Goal: Task Accomplishment & Management: Complete application form

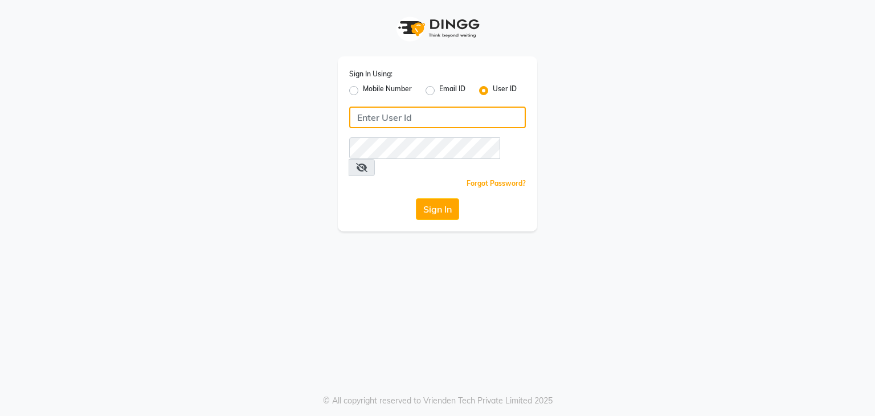
click at [416, 124] on input "Username" at bounding box center [437, 118] width 177 height 22
type input "Black"
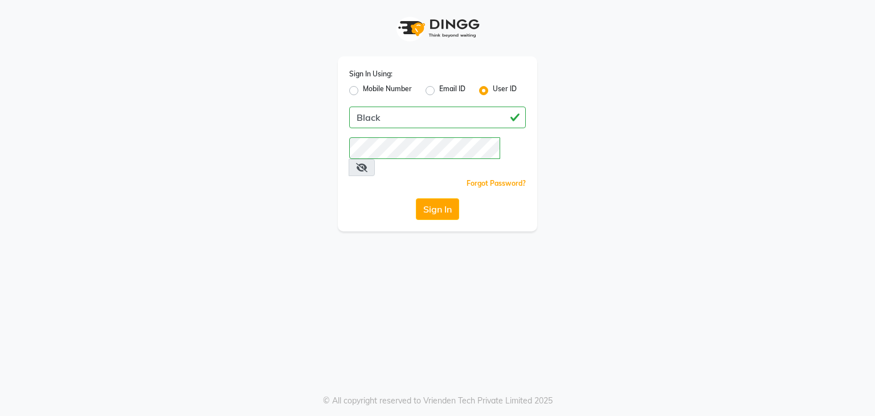
click at [367, 163] on icon at bounding box center [361, 167] width 11 height 9
click at [448, 198] on button "Sign In" at bounding box center [437, 209] width 43 height 22
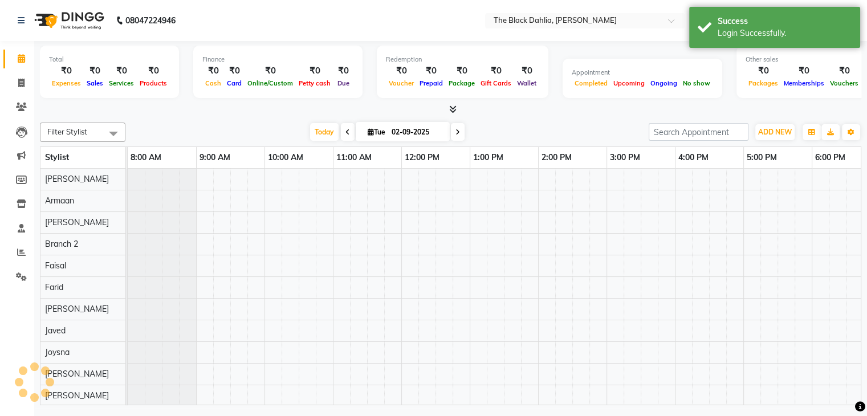
select select "en"
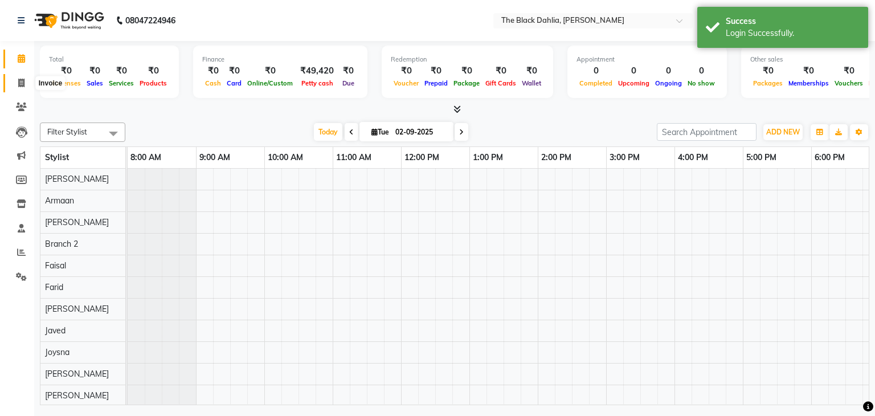
click at [24, 80] on span at bounding box center [21, 83] width 20 height 13
select select "5211"
select select "service"
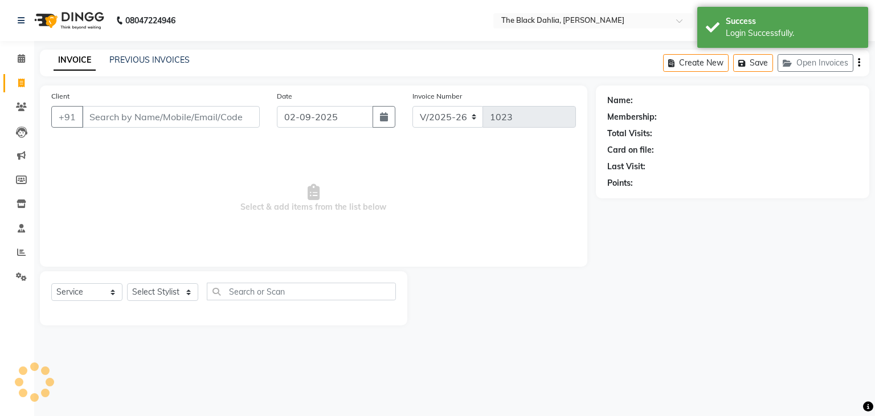
click at [119, 117] on input "Client" at bounding box center [171, 117] width 178 height 22
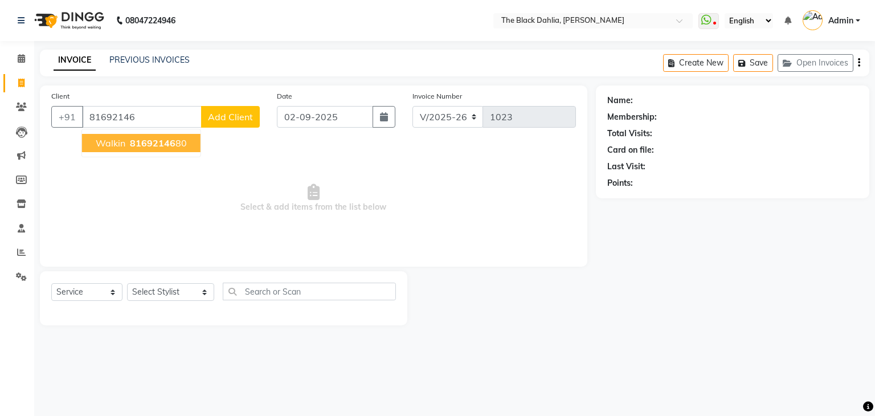
click at [178, 145] on ngb-highlight "81692146 80" at bounding box center [157, 142] width 59 height 11
type input "8169214680"
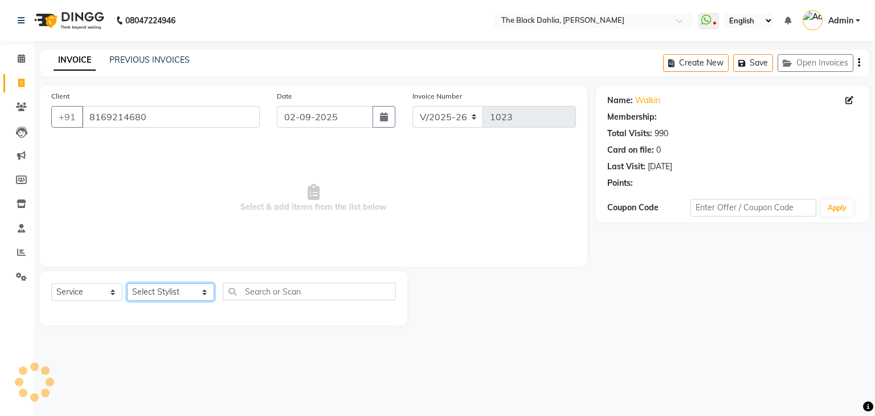
click at [162, 288] on select "Select Stylist [PERSON_NAME] [PERSON_NAME] 2 [PERSON_NAME] Iqra [PERSON_NAME] […" at bounding box center [170, 292] width 87 height 18
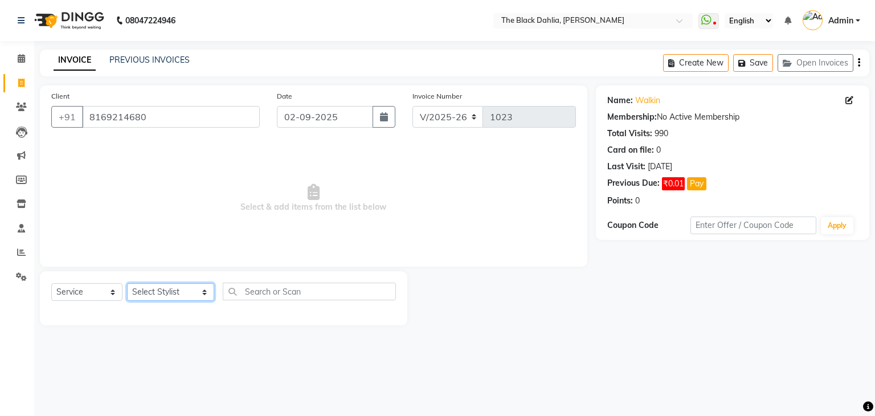
select select "89005"
click at [127, 284] on select "Select Stylist [PERSON_NAME] [PERSON_NAME] 2 [PERSON_NAME] Iqra [PERSON_NAME] […" at bounding box center [170, 292] width 87 height 18
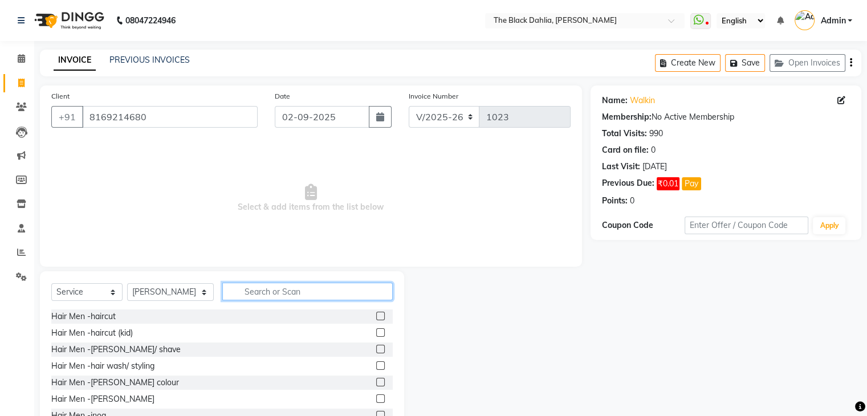
click at [283, 289] on input "text" at bounding box center [307, 292] width 170 height 18
type input "p"
type input "wash"
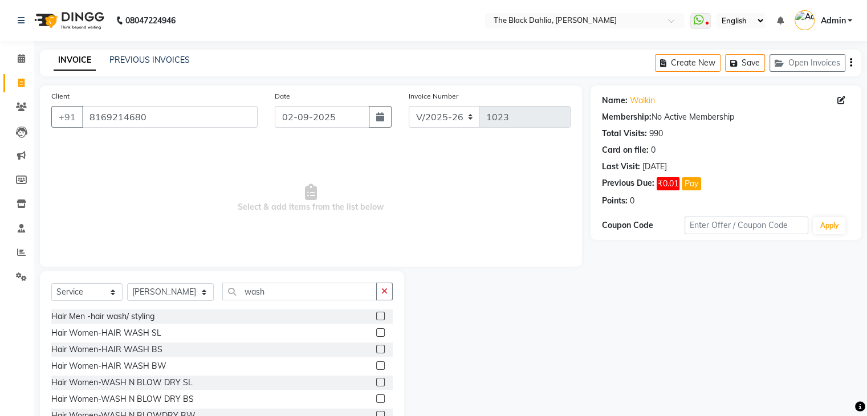
click at [376, 331] on label at bounding box center [380, 332] width 9 height 9
click at [376, 331] on input "checkbox" at bounding box center [379, 332] width 7 height 7
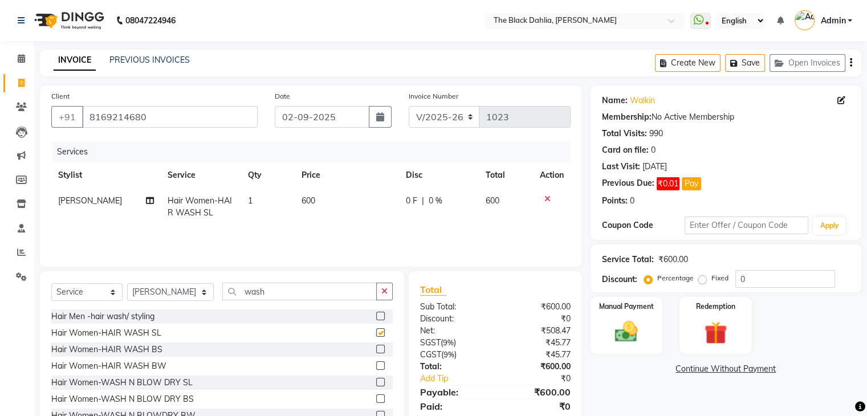
checkbox input "false"
click at [307, 198] on span "600" at bounding box center [308, 200] width 14 height 10
select select "89005"
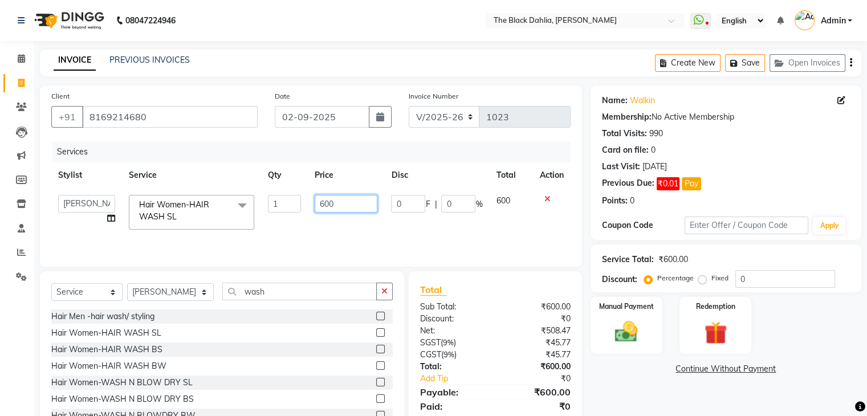
click at [322, 199] on input "600" at bounding box center [345, 204] width 63 height 18
type input "500"
click at [358, 167] on th "Price" at bounding box center [346, 175] width 76 height 26
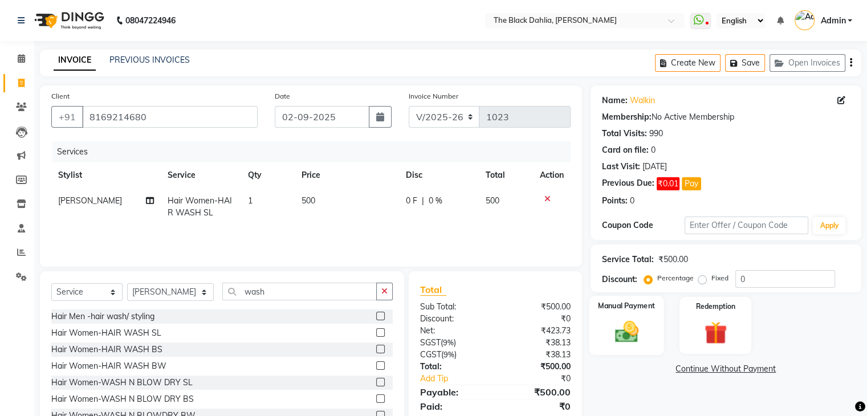
click at [645, 334] on div "Manual Payment" at bounding box center [626, 325] width 75 height 59
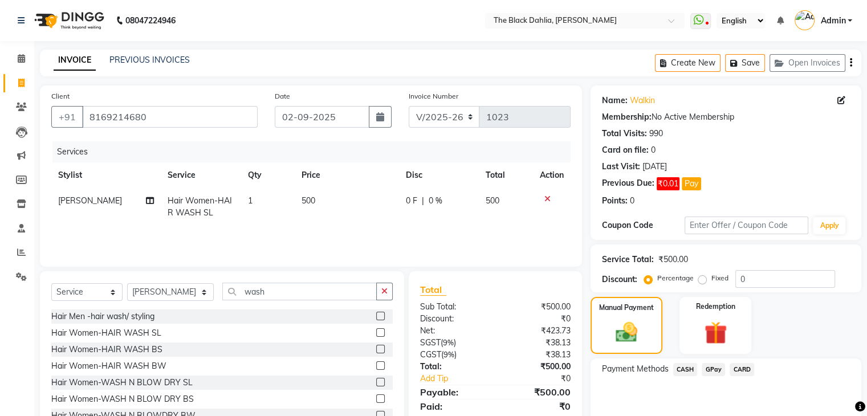
scroll to position [51, 0]
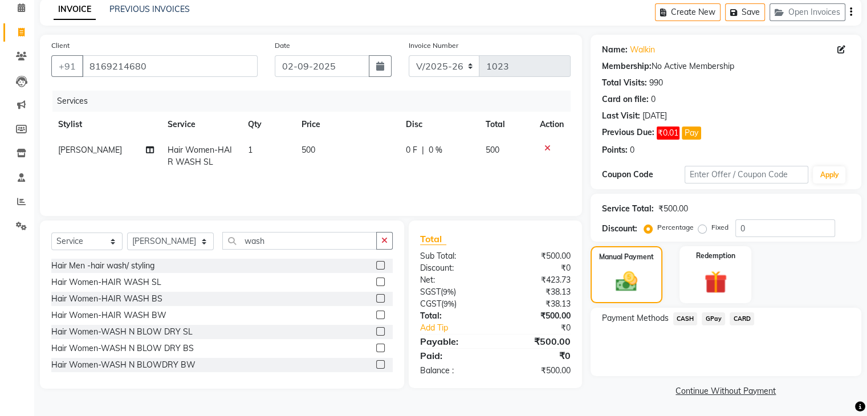
click at [684, 317] on span "CASH" at bounding box center [685, 318] width 24 height 13
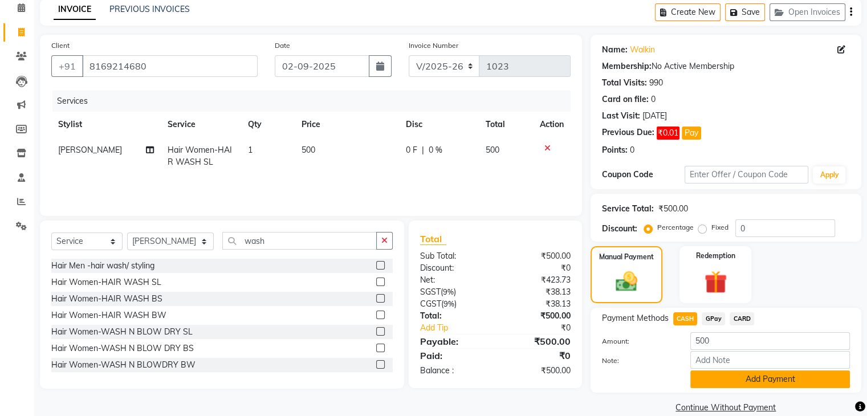
click at [751, 374] on button "Add Payment" at bounding box center [770, 379] width 160 height 18
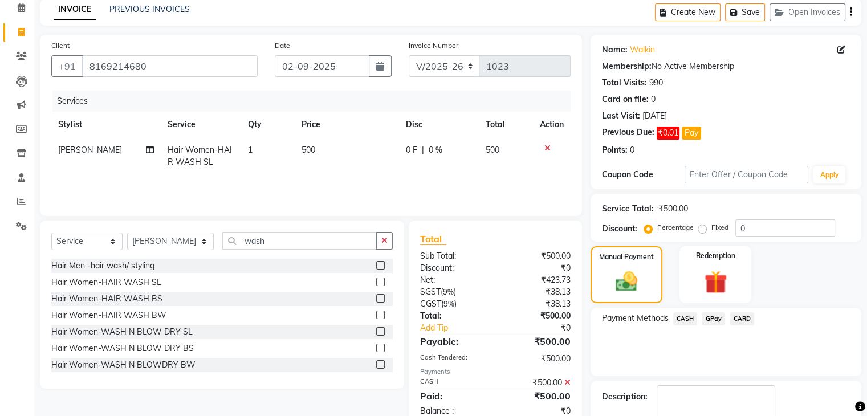
scroll to position [115, 0]
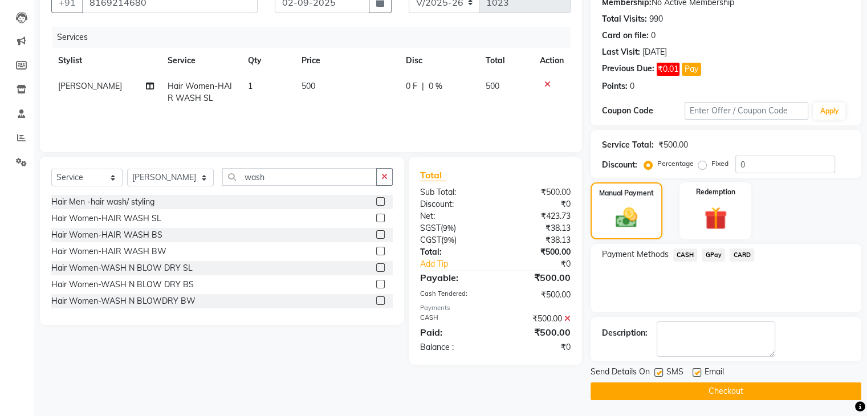
click at [660, 370] on label at bounding box center [658, 372] width 9 height 9
click at [660, 370] on input "checkbox" at bounding box center [657, 372] width 7 height 7
checkbox input "false"
click at [678, 394] on button "Checkout" at bounding box center [725, 391] width 271 height 18
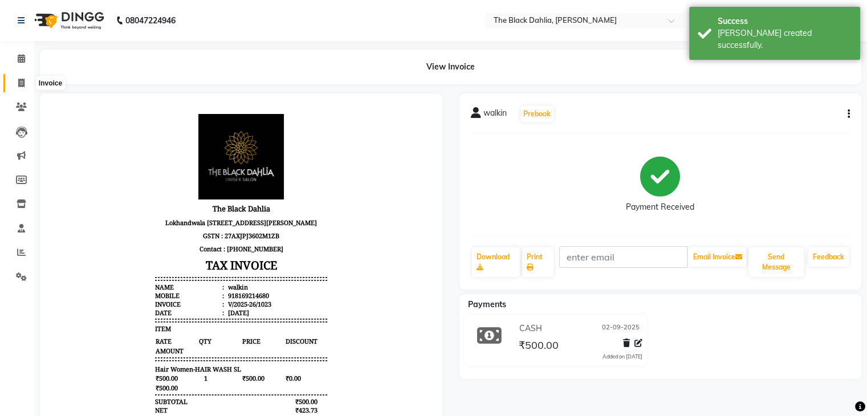
click at [24, 85] on icon at bounding box center [21, 83] width 6 height 9
select select "5211"
select select "service"
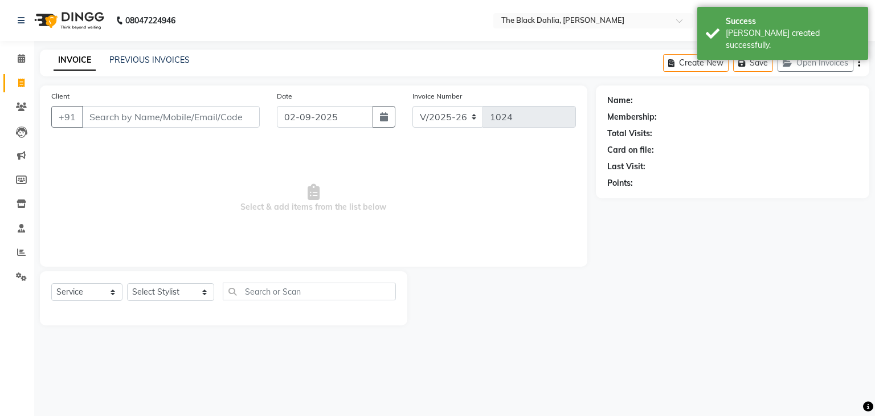
type input "i"
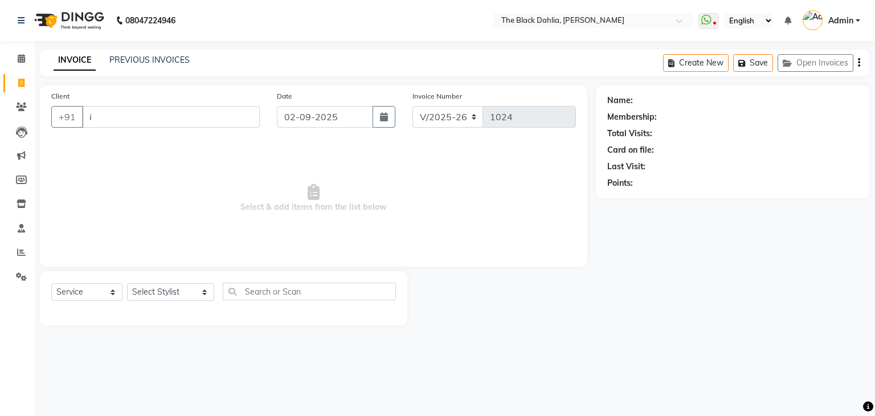
click at [124, 112] on input "i" at bounding box center [171, 117] width 178 height 22
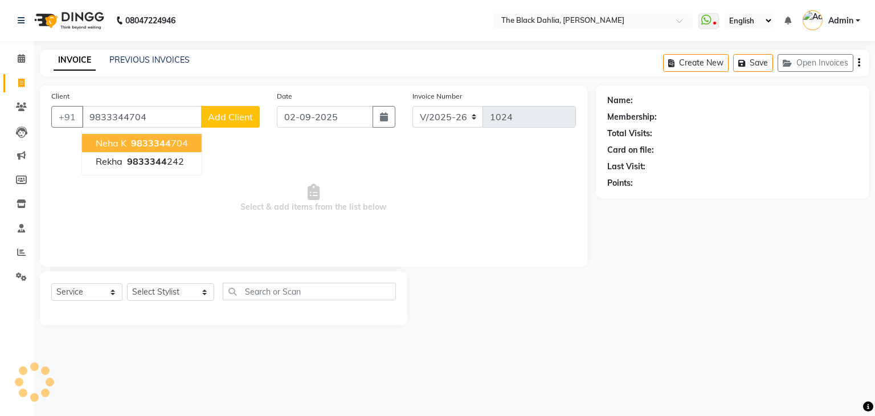
type input "9833344704"
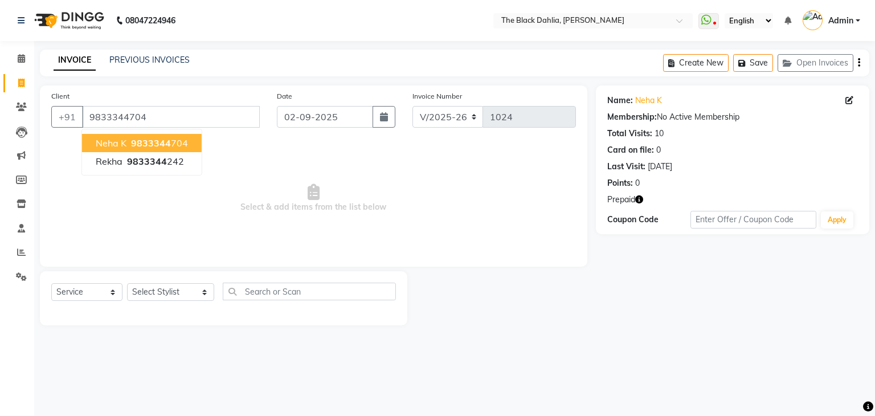
click at [193, 149] on button "neha k 9833344 704" at bounding box center [142, 143] width 120 height 18
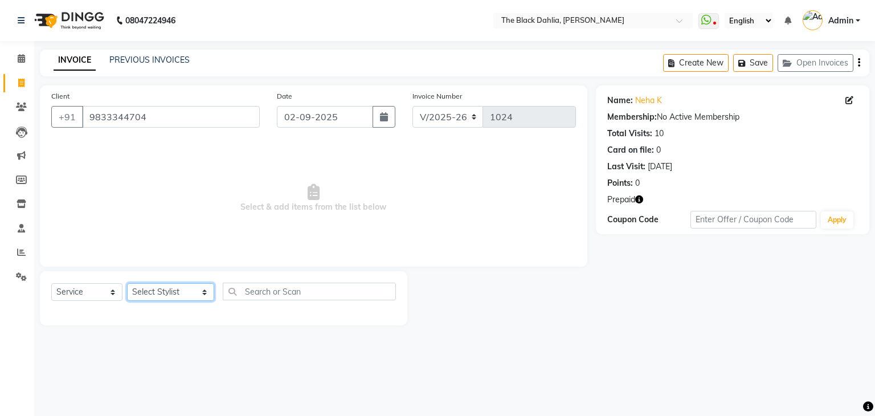
click at [178, 287] on select "Select Stylist [PERSON_NAME] [PERSON_NAME] 2 [PERSON_NAME] Iqra [PERSON_NAME] […" at bounding box center [170, 292] width 87 height 18
select select "53394"
click at [127, 284] on select "Select Stylist [PERSON_NAME] [PERSON_NAME] 2 [PERSON_NAME] Iqra [PERSON_NAME] […" at bounding box center [170, 292] width 87 height 18
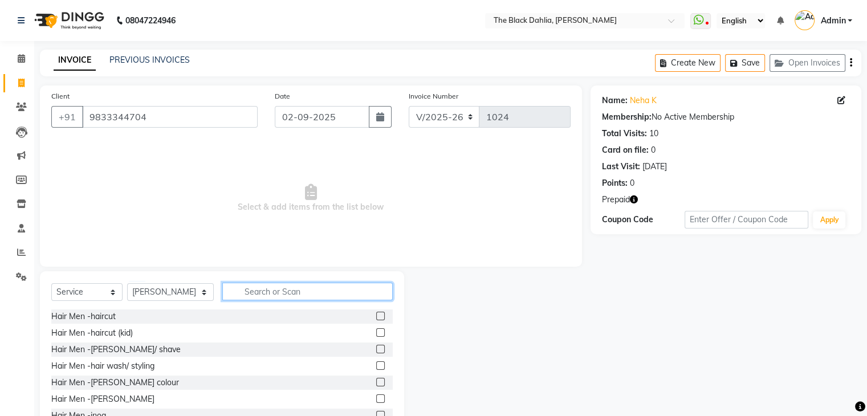
click at [276, 285] on input "text" at bounding box center [307, 292] width 170 height 18
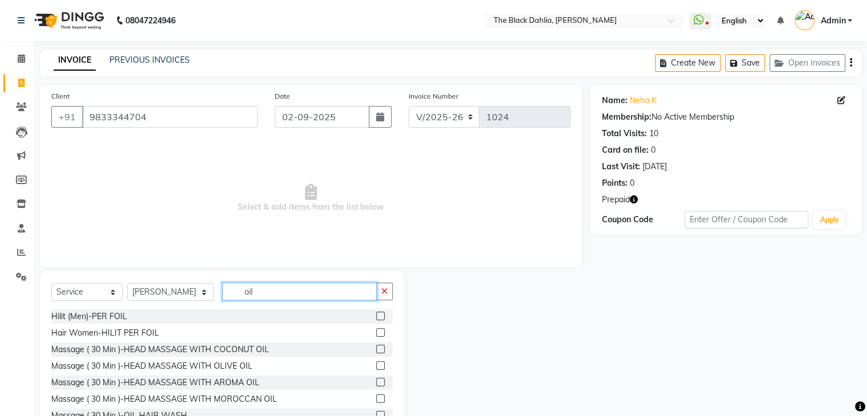
type input "oil"
click at [376, 352] on label at bounding box center [380, 349] width 9 height 9
click at [376, 352] on input "checkbox" at bounding box center [379, 349] width 7 height 7
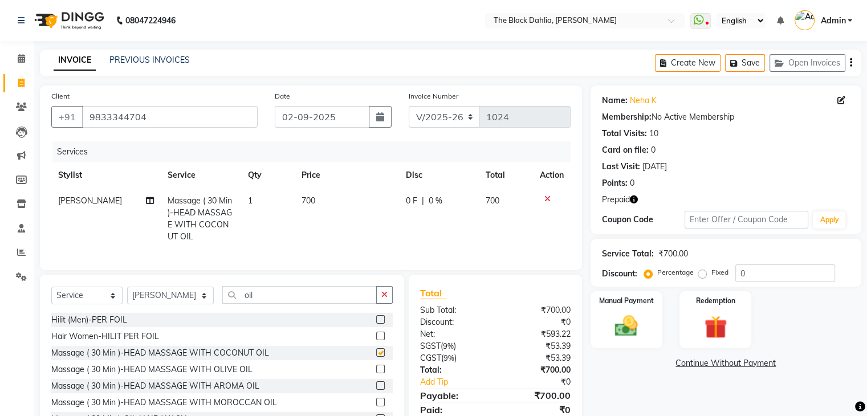
checkbox input "false"
click at [592, 317] on div "Manual Payment" at bounding box center [626, 319] width 75 height 59
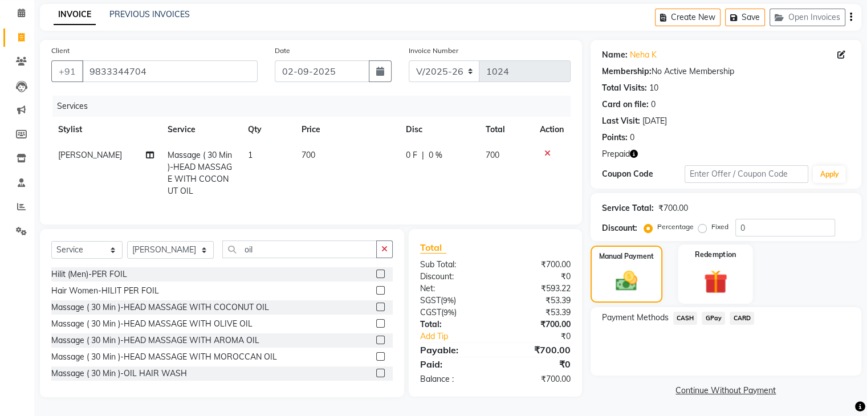
click at [712, 276] on img at bounding box center [715, 281] width 38 height 29
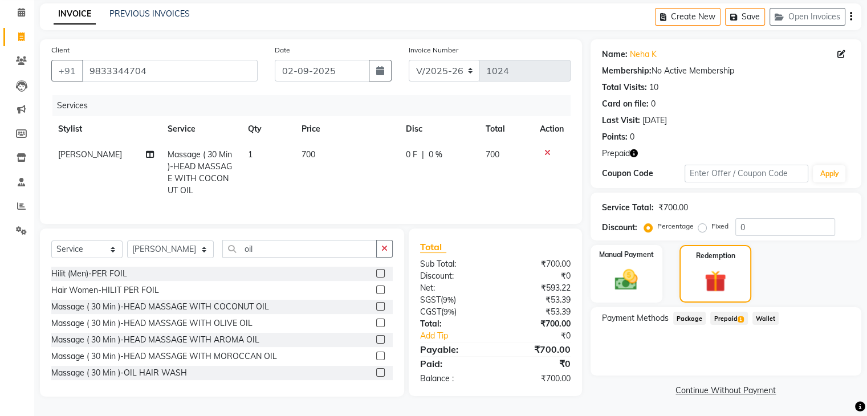
click at [732, 312] on span "Prepaid 1" at bounding box center [728, 318] width 37 height 13
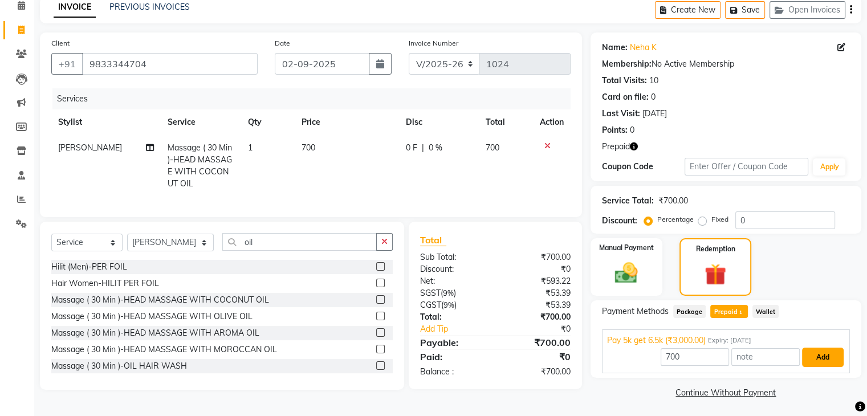
click at [829, 354] on button "Add" at bounding box center [823, 357] width 42 height 19
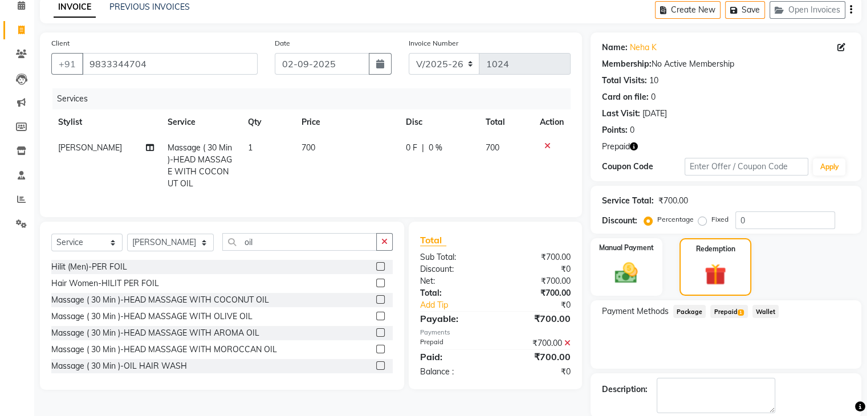
scroll to position [110, 0]
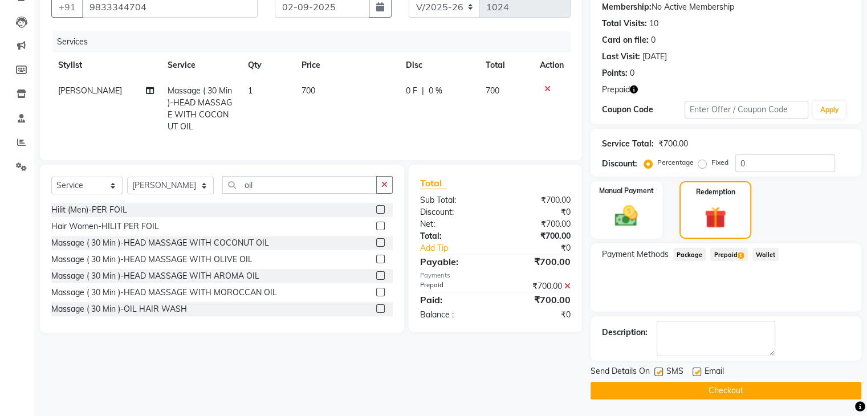
click at [731, 386] on button "Checkout" at bounding box center [725, 391] width 271 height 18
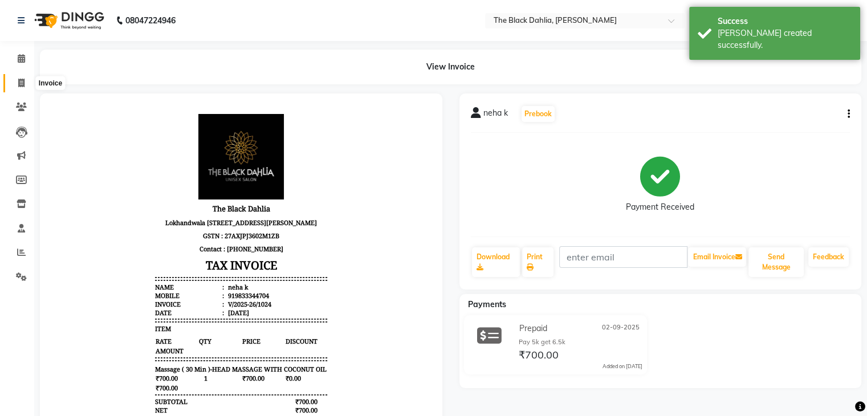
click at [18, 79] on icon at bounding box center [21, 83] width 6 height 9
select select "5211"
select select "service"
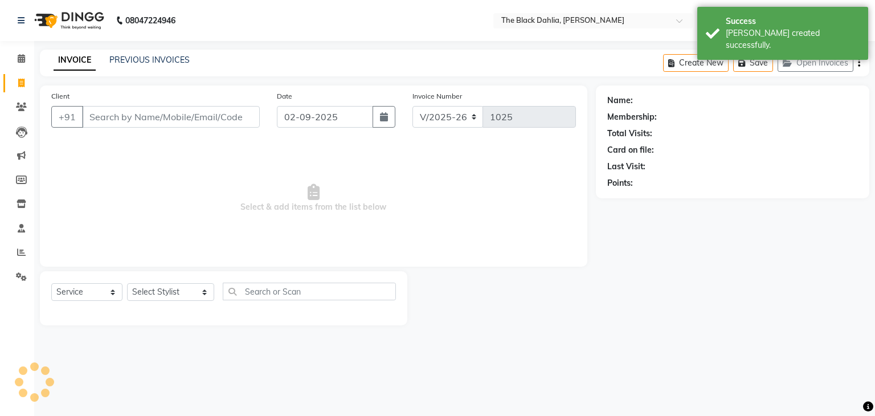
click at [121, 118] on input "Client" at bounding box center [171, 117] width 178 height 22
type input "8169214680"
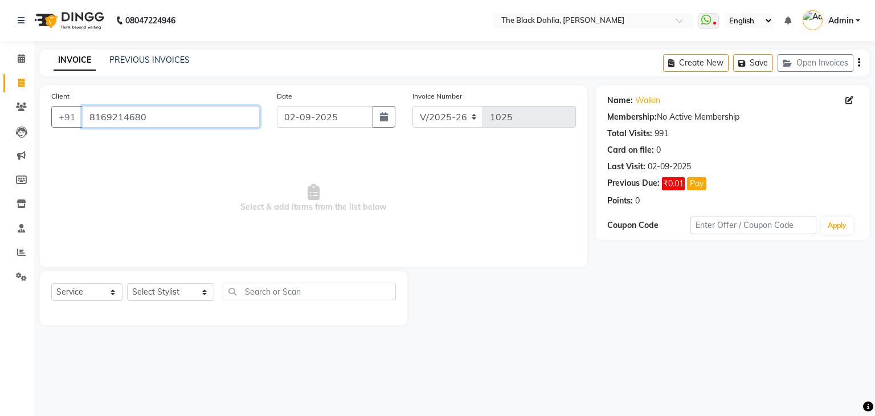
click at [196, 110] on input "8169214680" at bounding box center [171, 117] width 178 height 22
click at [177, 296] on select "Select Stylist [PERSON_NAME] [PERSON_NAME] 2 [PERSON_NAME] Iqra [PERSON_NAME] […" at bounding box center [170, 292] width 87 height 18
select select "36128"
click at [127, 284] on select "Select Stylist [PERSON_NAME] [PERSON_NAME] 2 [PERSON_NAME] Iqra [PERSON_NAME] […" at bounding box center [170, 292] width 87 height 18
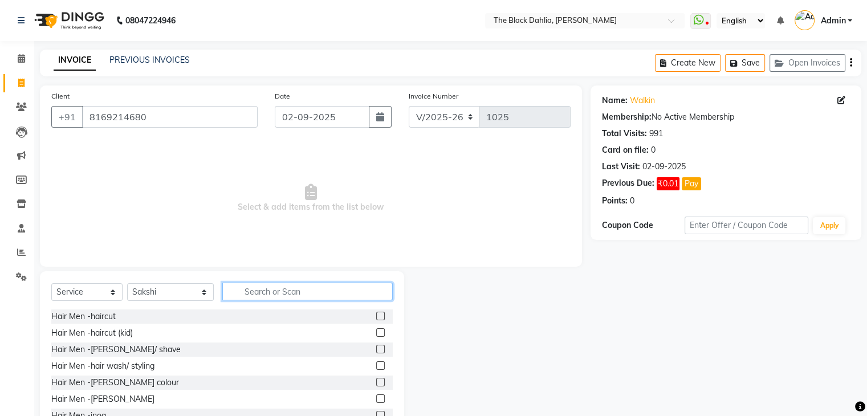
click at [255, 295] on input "text" at bounding box center [307, 292] width 170 height 18
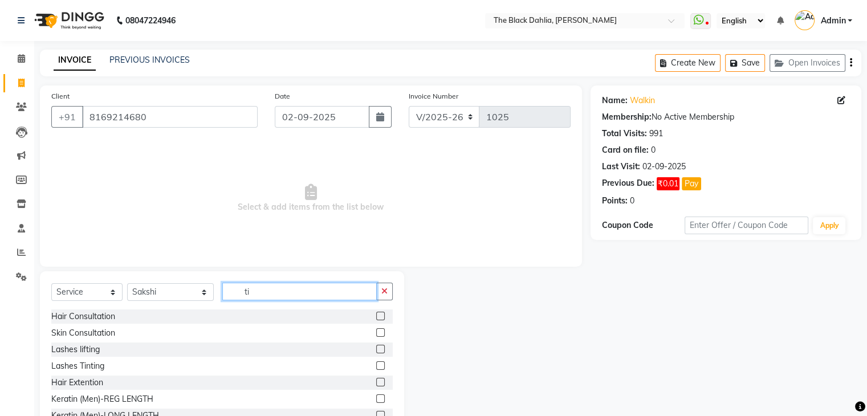
type input "t"
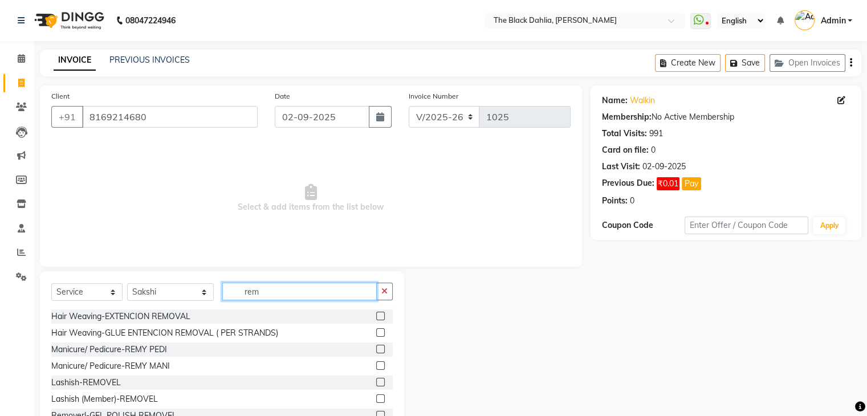
type input "remo"
click at [323, 289] on input "remo" at bounding box center [299, 292] width 154 height 18
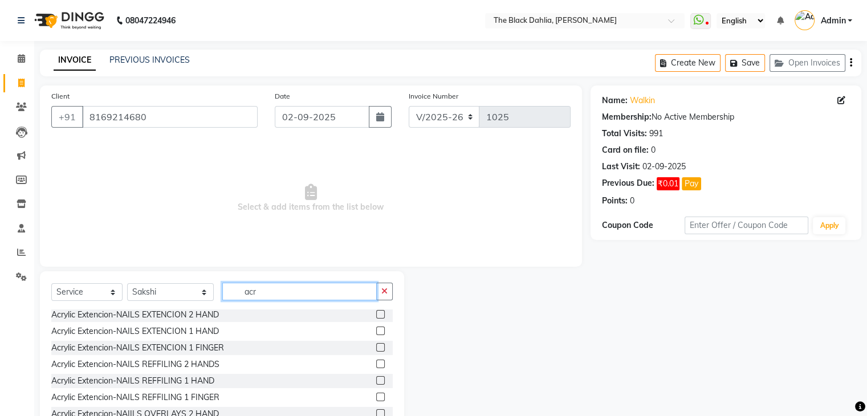
type input "acr"
click at [376, 346] on label at bounding box center [380, 347] width 9 height 9
click at [376, 346] on input "checkbox" at bounding box center [379, 347] width 7 height 7
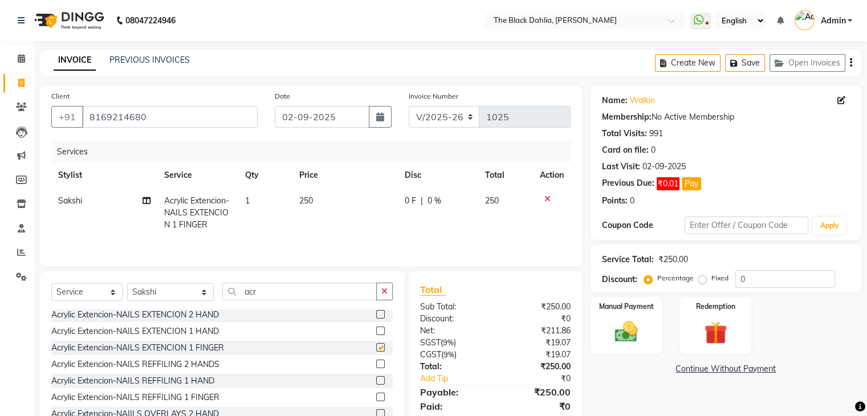
checkbox input "false"
click at [308, 201] on span "250" at bounding box center [306, 200] width 14 height 10
select select "36128"
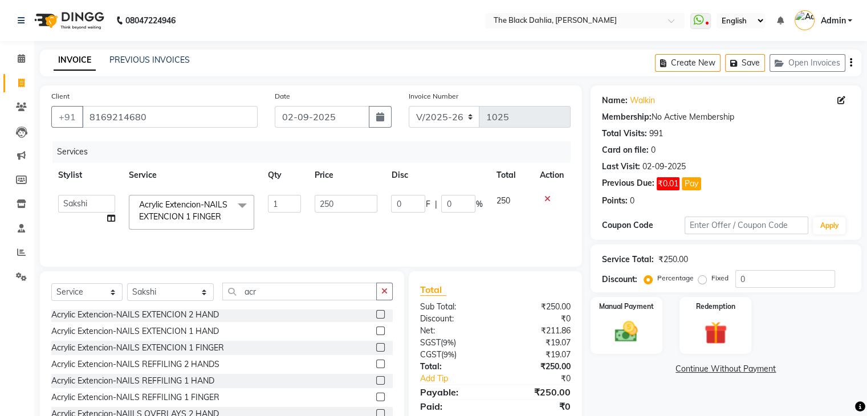
click at [308, 201] on td "250" at bounding box center [346, 212] width 76 height 48
click at [317, 203] on input "250" at bounding box center [345, 204] width 63 height 18
type input "150"
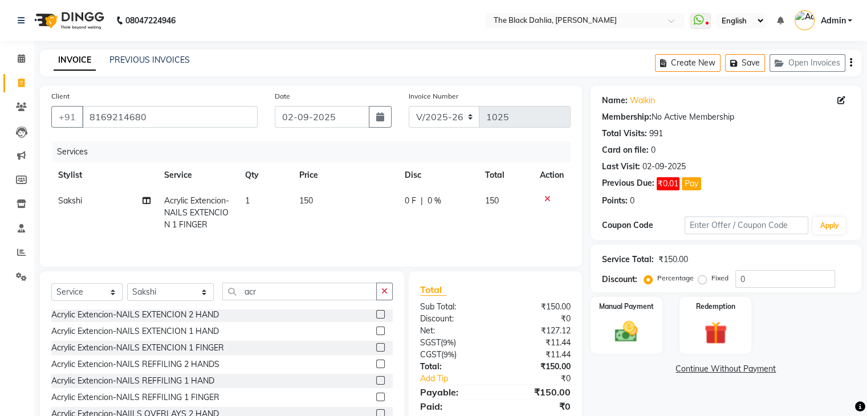
click at [820, 347] on div "Manual Payment Redemption" at bounding box center [726, 325] width 288 height 57
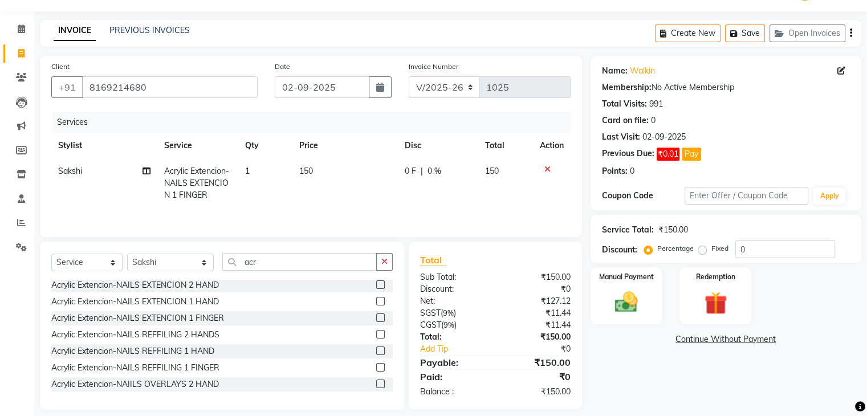
scroll to position [41, 0]
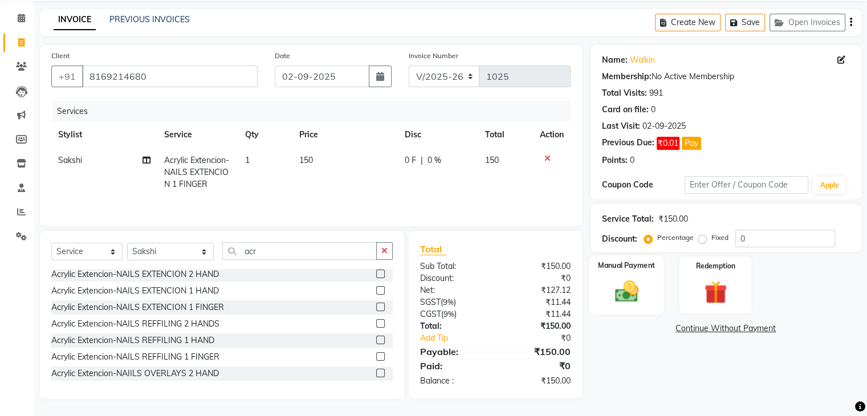
click at [636, 291] on img at bounding box center [626, 291] width 38 height 27
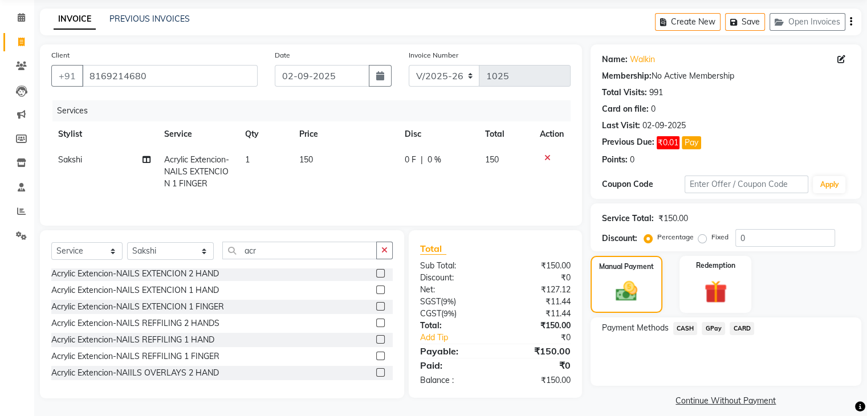
click at [704, 324] on span "GPay" at bounding box center [712, 328] width 23 height 13
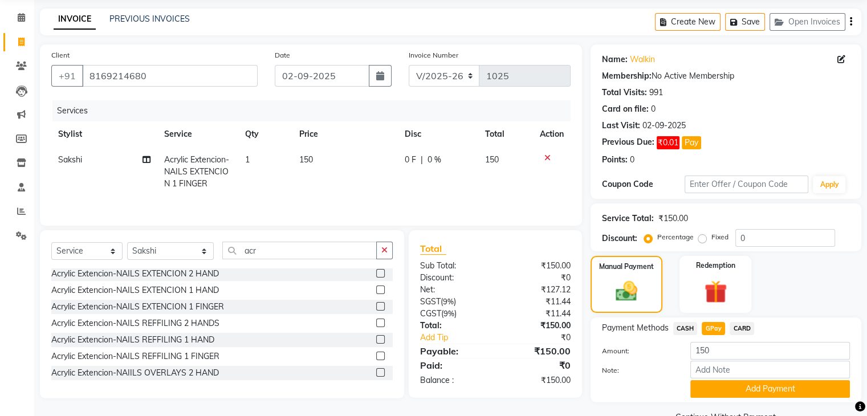
scroll to position [68, 0]
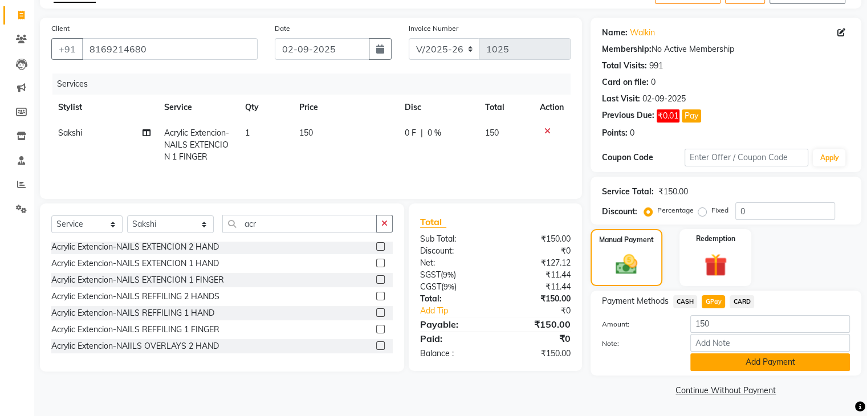
click at [734, 362] on button "Add Payment" at bounding box center [770, 362] width 160 height 18
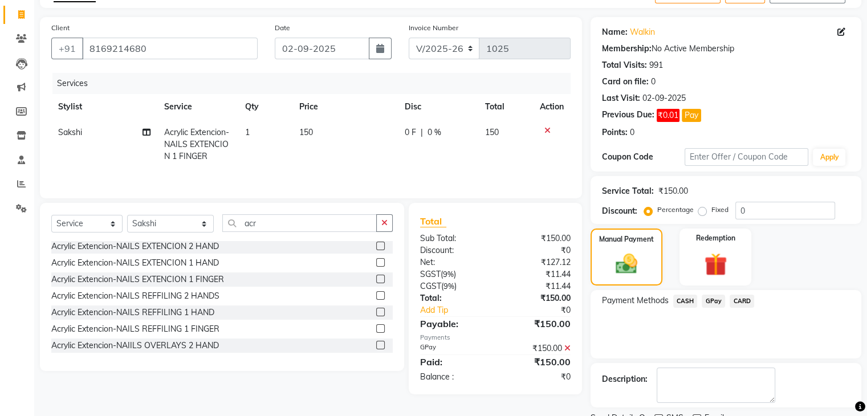
scroll to position [115, 0]
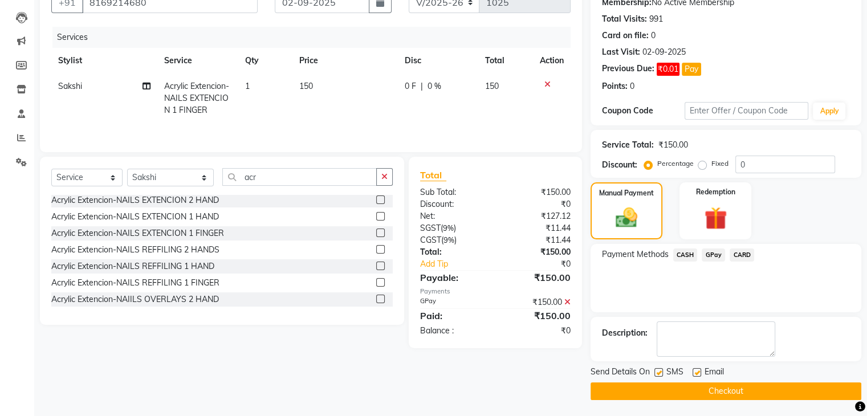
click at [658, 373] on label at bounding box center [658, 372] width 9 height 9
click at [658, 373] on input "checkbox" at bounding box center [657, 372] width 7 height 7
checkbox input "false"
click at [664, 385] on button "Checkout" at bounding box center [725, 391] width 271 height 18
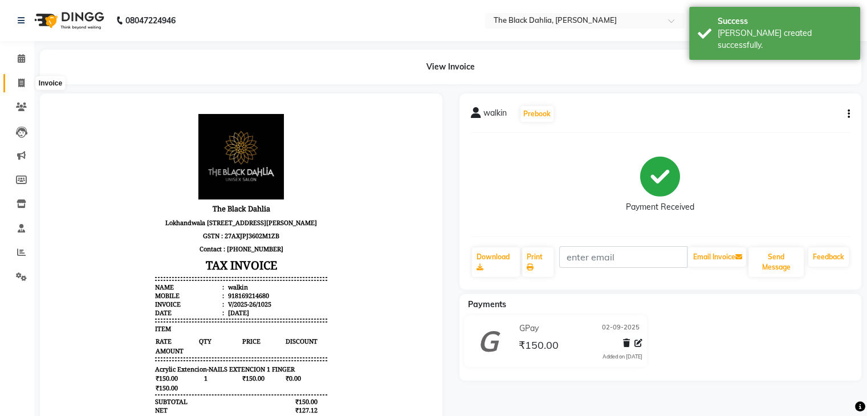
click at [19, 79] on icon at bounding box center [21, 83] width 6 height 9
select select "5211"
select select "service"
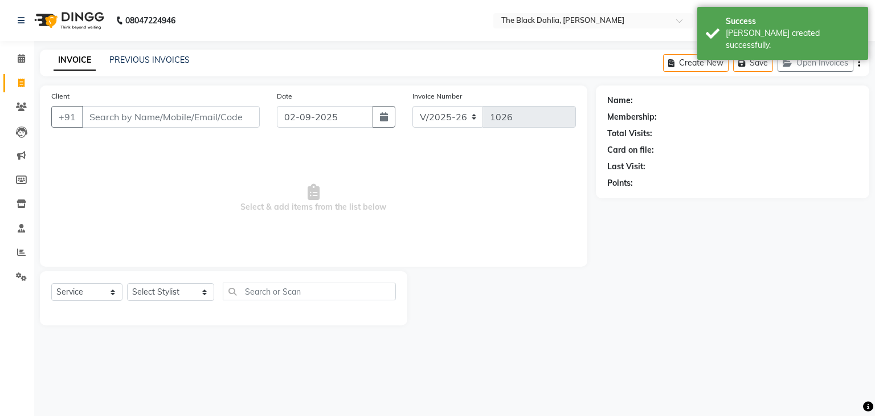
click at [123, 110] on input "Client" at bounding box center [171, 117] width 178 height 22
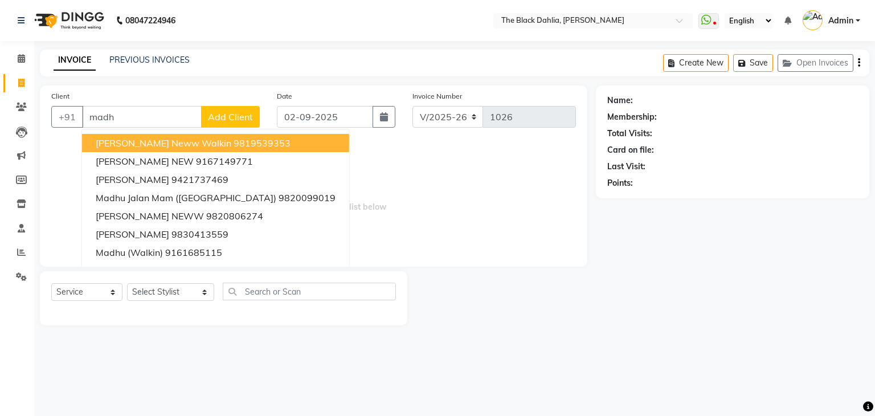
click at [156, 144] on span "[PERSON_NAME] neww walkin" at bounding box center [164, 142] width 136 height 11
type input "9819539353"
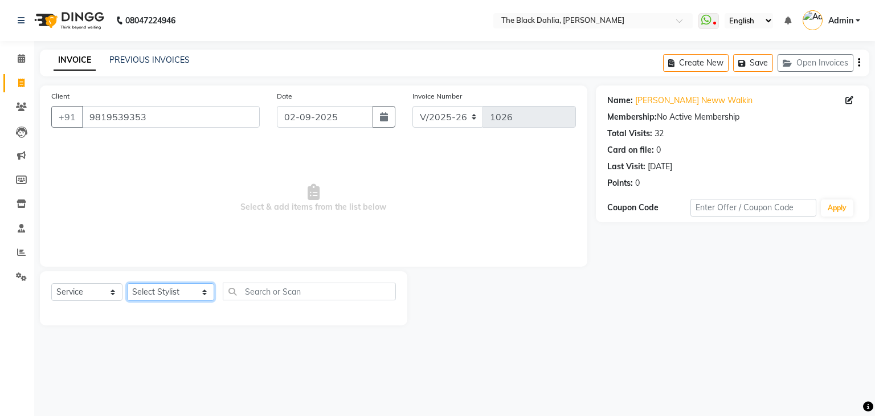
click at [175, 299] on select "Select Stylist [PERSON_NAME] [PERSON_NAME] 2 [PERSON_NAME] Iqra [PERSON_NAME] […" at bounding box center [170, 292] width 87 height 18
select select "53394"
click at [127, 284] on select "Select Stylist [PERSON_NAME] [PERSON_NAME] 2 [PERSON_NAME] Iqra [PERSON_NAME] […" at bounding box center [170, 292] width 87 height 18
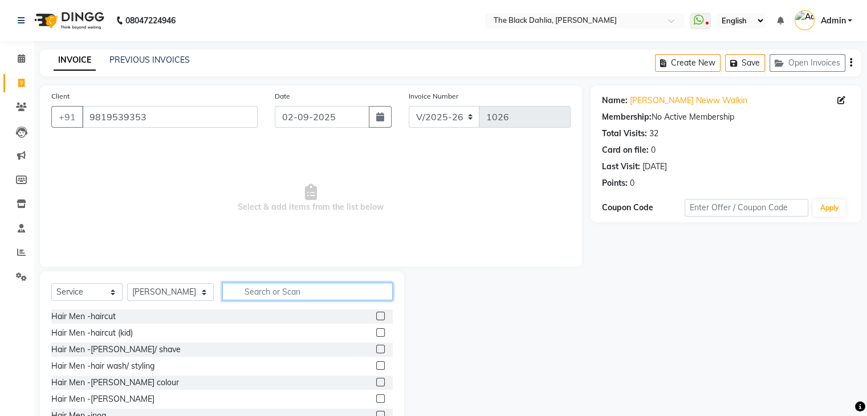
click at [285, 287] on input "text" at bounding box center [307, 292] width 170 height 18
type input "eye"
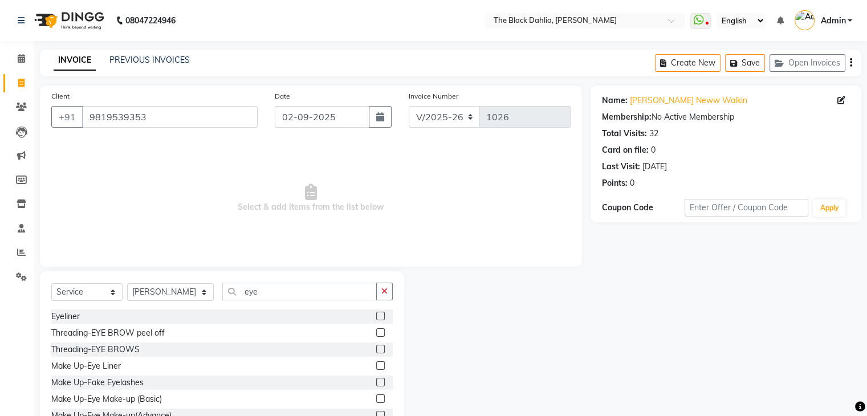
click at [376, 352] on label at bounding box center [380, 349] width 9 height 9
click at [376, 352] on input "checkbox" at bounding box center [379, 349] width 7 height 7
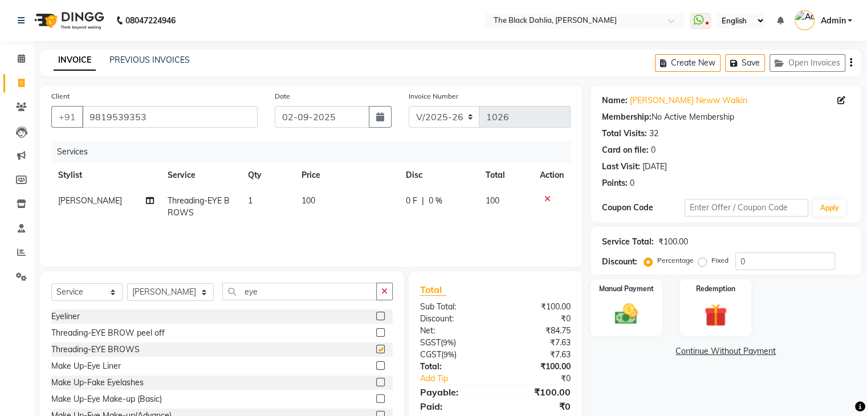
checkbox input "false"
click at [324, 297] on input "eye" at bounding box center [299, 292] width 154 height 18
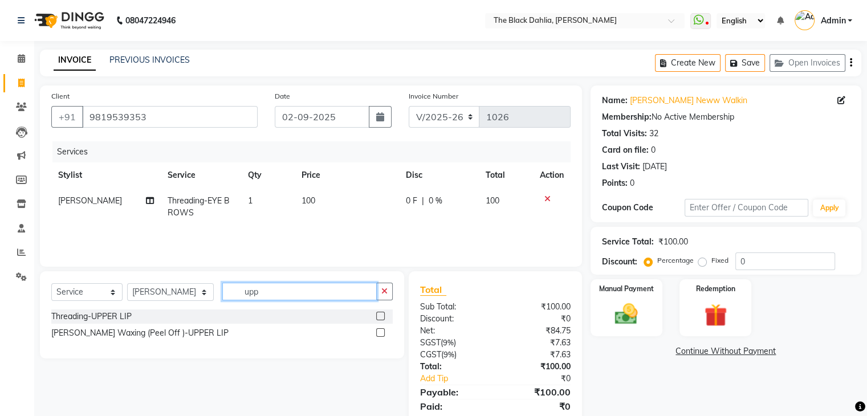
type input "upp"
click at [380, 316] on label at bounding box center [380, 316] width 9 height 9
click at [380, 316] on input "checkbox" at bounding box center [379, 316] width 7 height 7
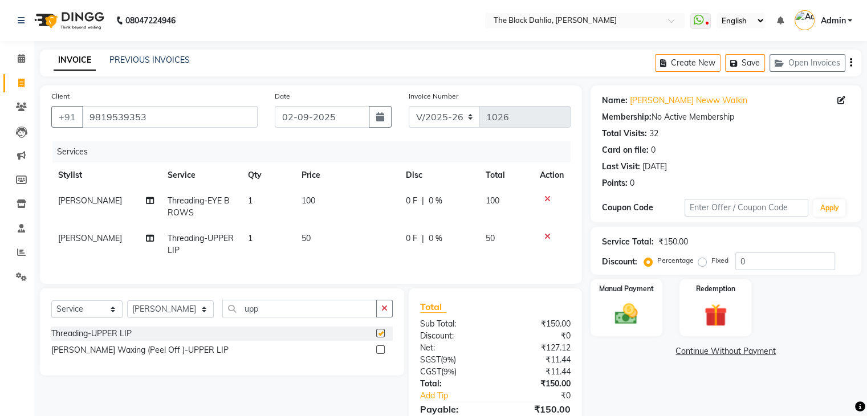
checkbox input "false"
click at [279, 314] on input "upp" at bounding box center [299, 309] width 154 height 18
type input "lower"
click at [383, 337] on label at bounding box center [380, 333] width 9 height 9
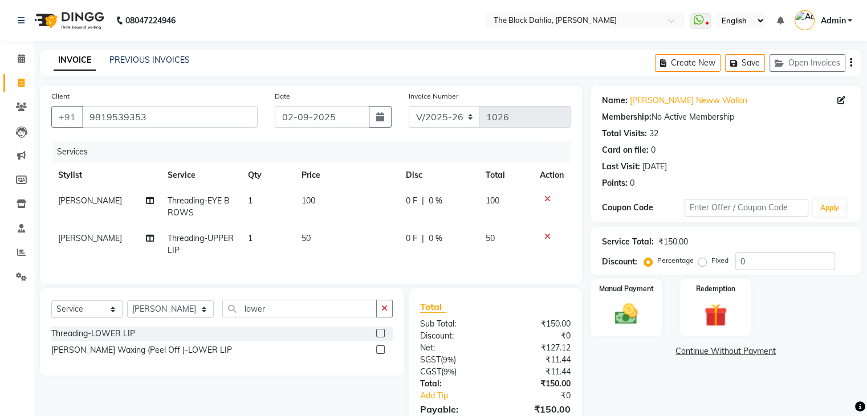
click at [383, 337] on input "checkbox" at bounding box center [379, 333] width 7 height 7
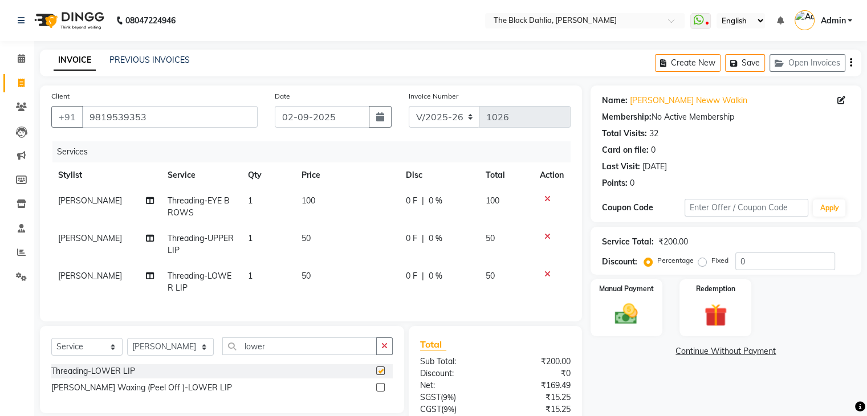
checkbox input "false"
click at [177, 355] on select "Select Stylist [PERSON_NAME] [PERSON_NAME] 2 [PERSON_NAME] Iqra [PERSON_NAME] […" at bounding box center [170, 347] width 87 height 18
select select "89005"
click at [127, 348] on select "Select Stylist [PERSON_NAME] [PERSON_NAME] 2 [PERSON_NAME] Iqra [PERSON_NAME] […" at bounding box center [170, 347] width 87 height 18
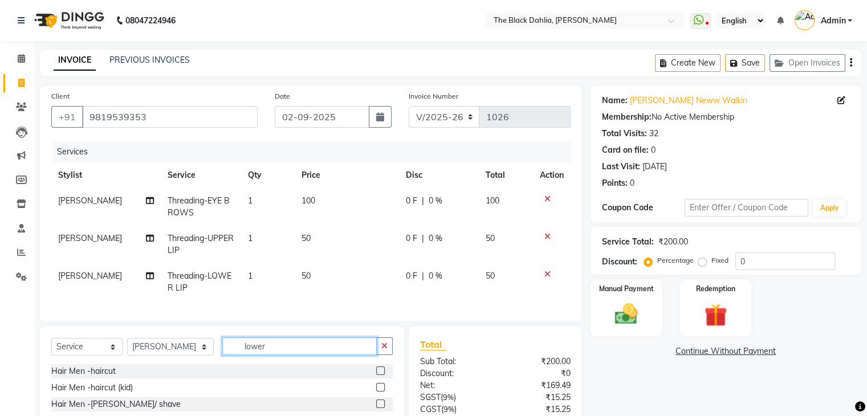
click at [311, 355] on input "lower" at bounding box center [299, 346] width 154 height 18
type input "wash"
click at [376, 408] on label at bounding box center [380, 403] width 9 height 9
click at [376, 408] on input "checkbox" at bounding box center [379, 404] width 7 height 7
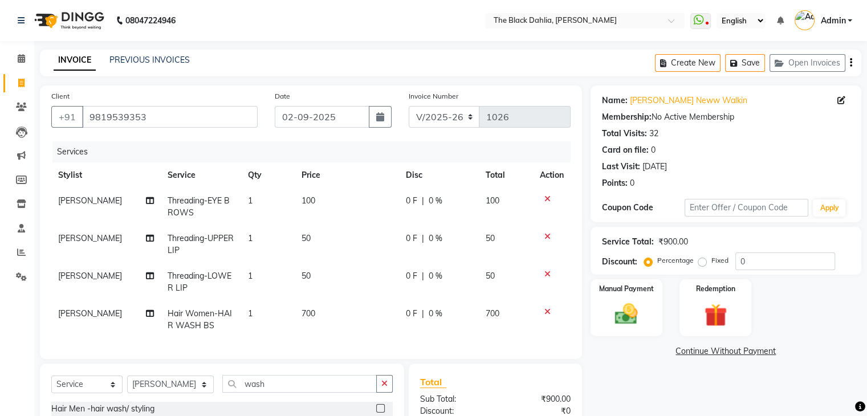
checkbox input "false"
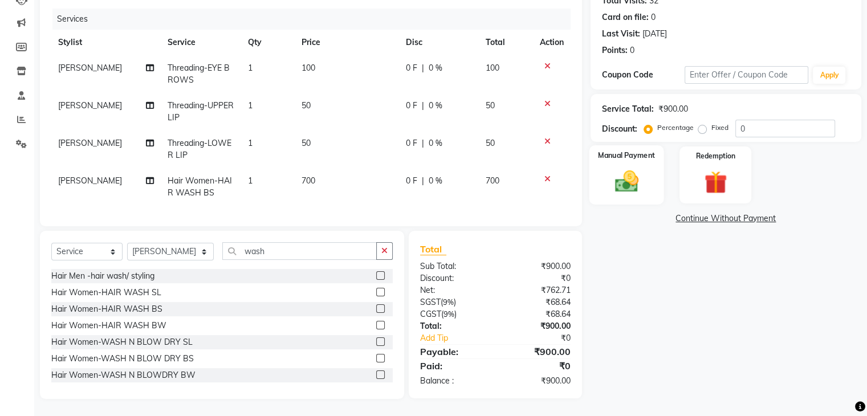
click at [629, 176] on img at bounding box center [626, 181] width 38 height 27
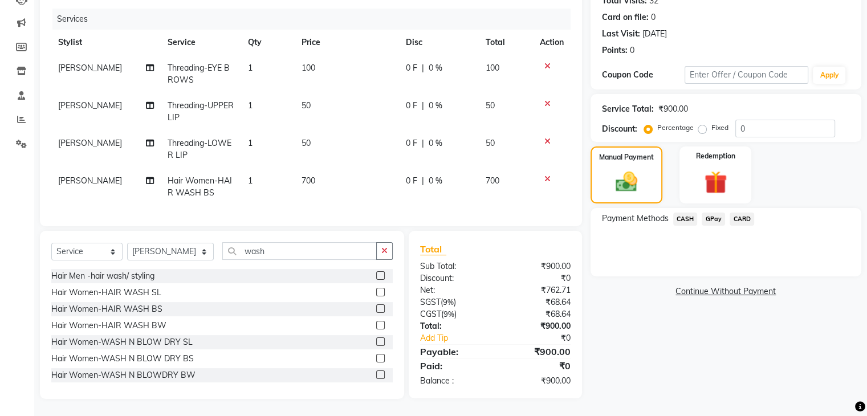
click at [711, 213] on span "GPay" at bounding box center [712, 219] width 23 height 13
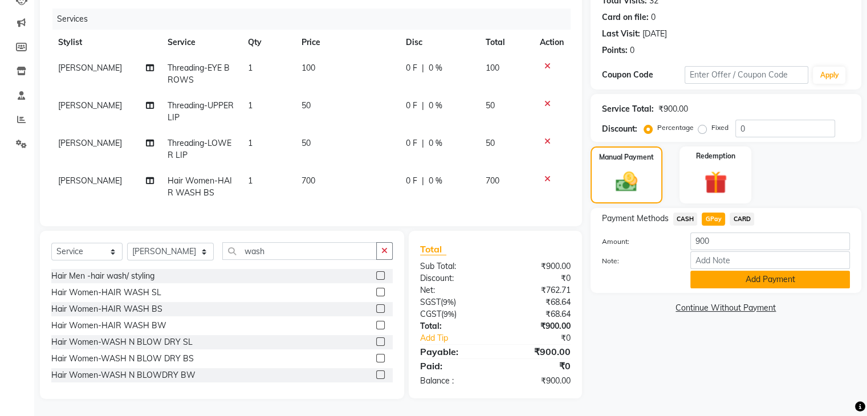
click at [737, 274] on button "Add Payment" at bounding box center [770, 280] width 160 height 18
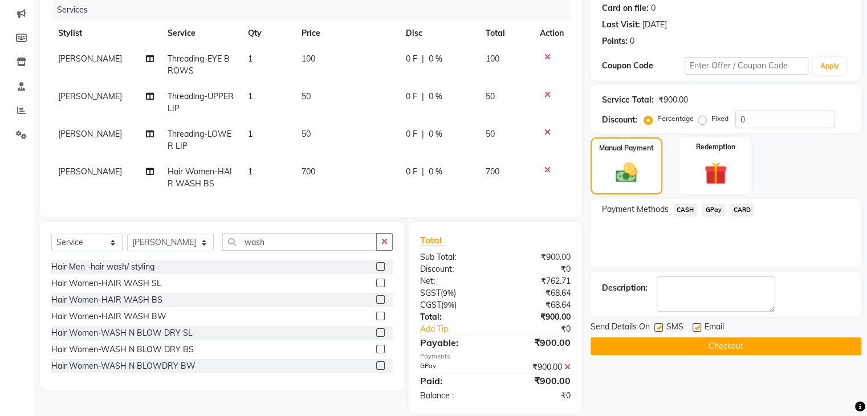
click at [660, 328] on label at bounding box center [658, 327] width 9 height 9
click at [660, 328] on input "checkbox" at bounding box center [657, 327] width 7 height 7
checkbox input "false"
click at [684, 349] on button "Checkout" at bounding box center [725, 346] width 271 height 18
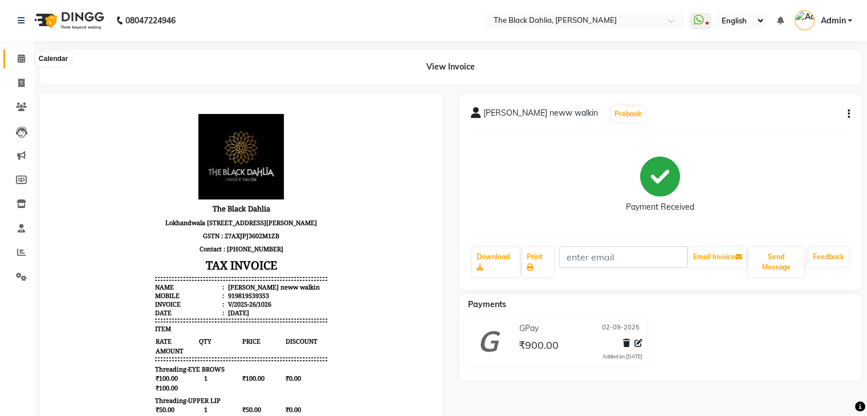
click at [18, 55] on icon at bounding box center [21, 58] width 7 height 9
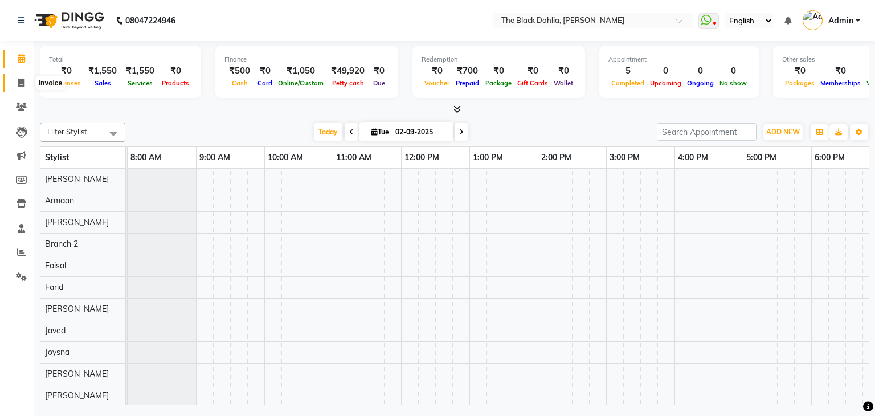
click at [27, 85] on span at bounding box center [21, 83] width 20 height 13
select select "5211"
select select "service"
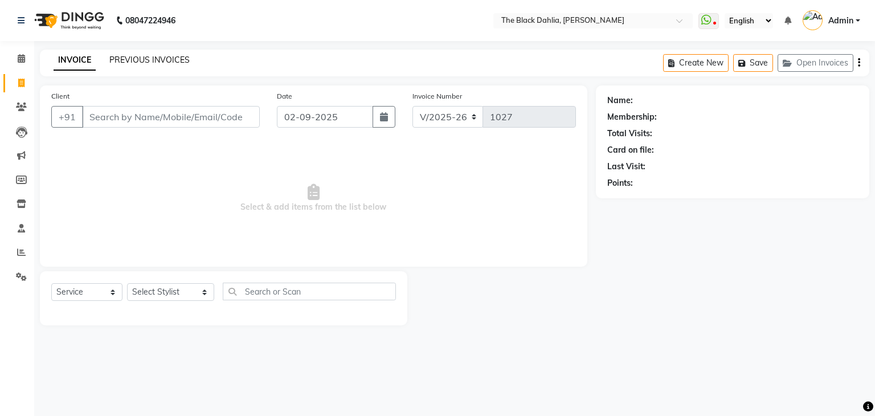
click at [145, 58] on link "PREVIOUS INVOICES" at bounding box center [149, 60] width 80 height 10
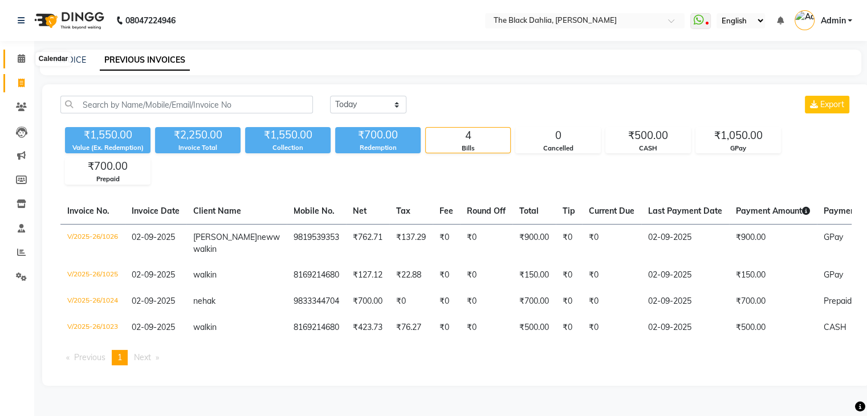
click at [25, 58] on span at bounding box center [21, 58] width 20 height 13
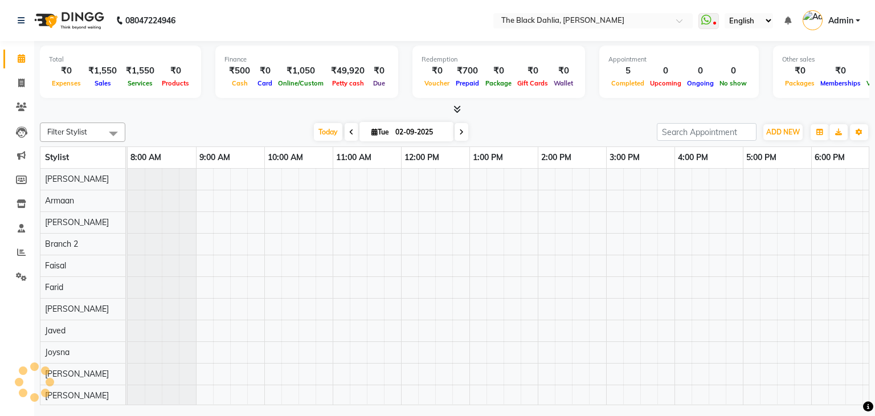
scroll to position [0, 352]
